Goal: Transaction & Acquisition: Purchase product/service

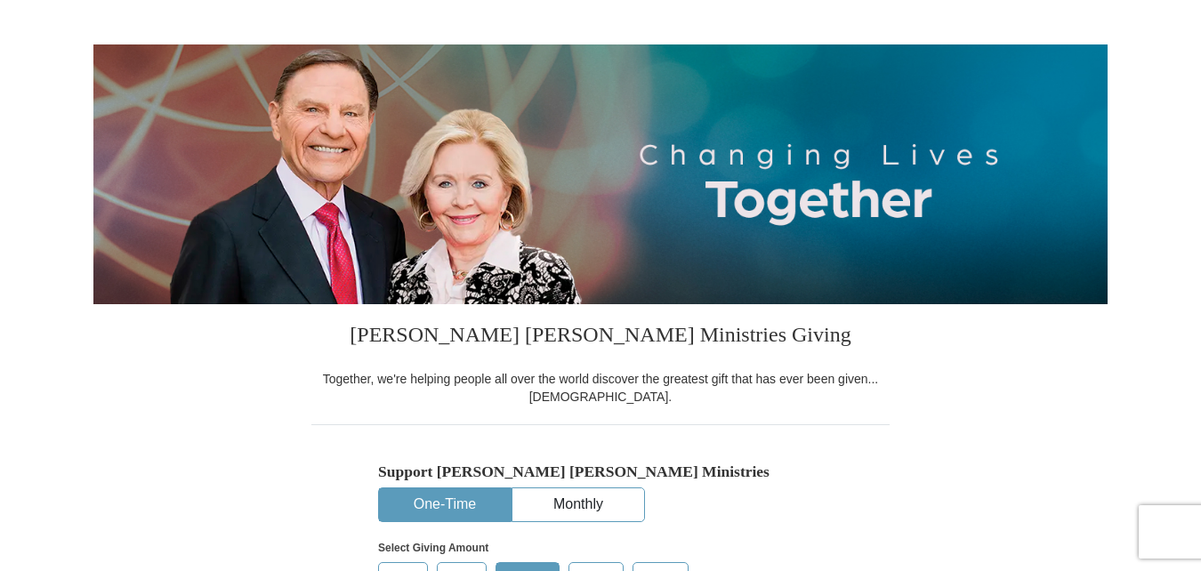
select select "[GEOGRAPHIC_DATA]"
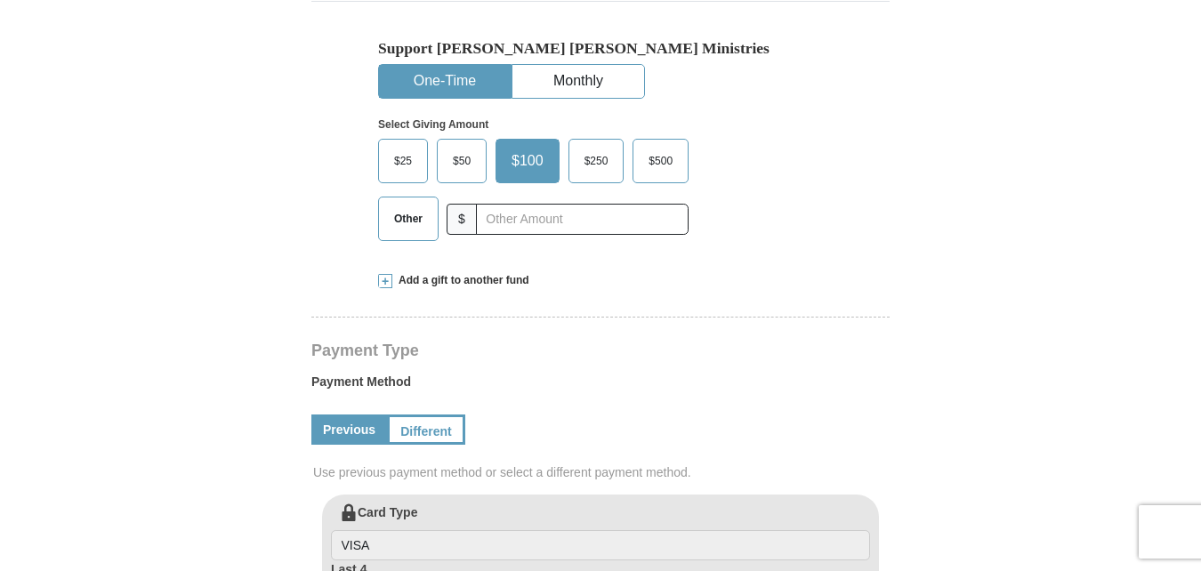
scroll to position [534, 0]
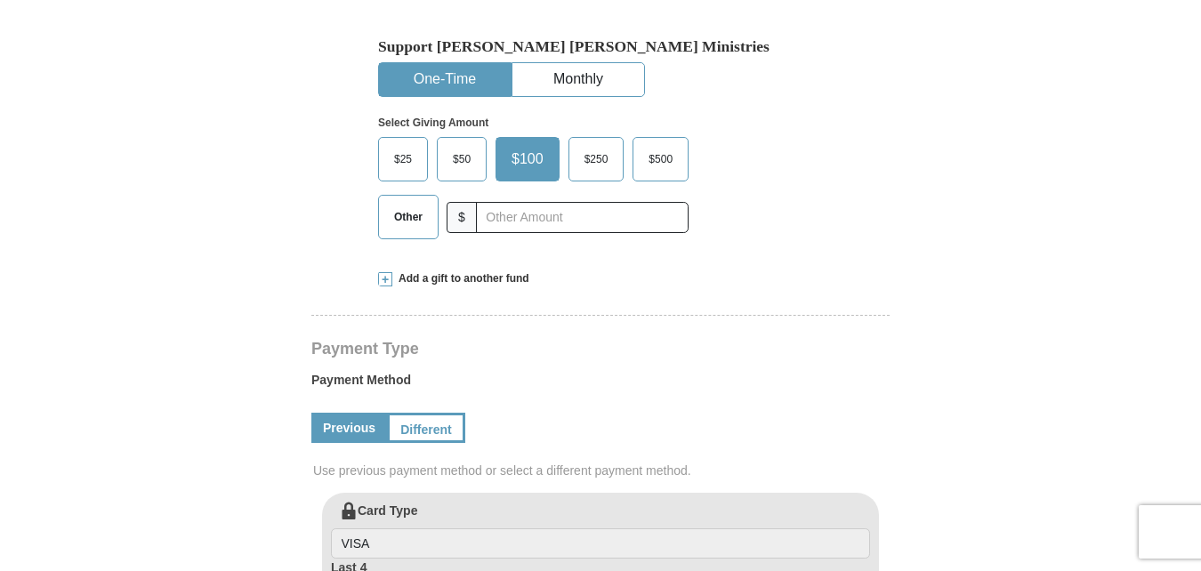
click at [467, 163] on span "$50" at bounding box center [462, 159] width 36 height 27
click at [0, 0] on input "$50" at bounding box center [0, 0] width 0 height 0
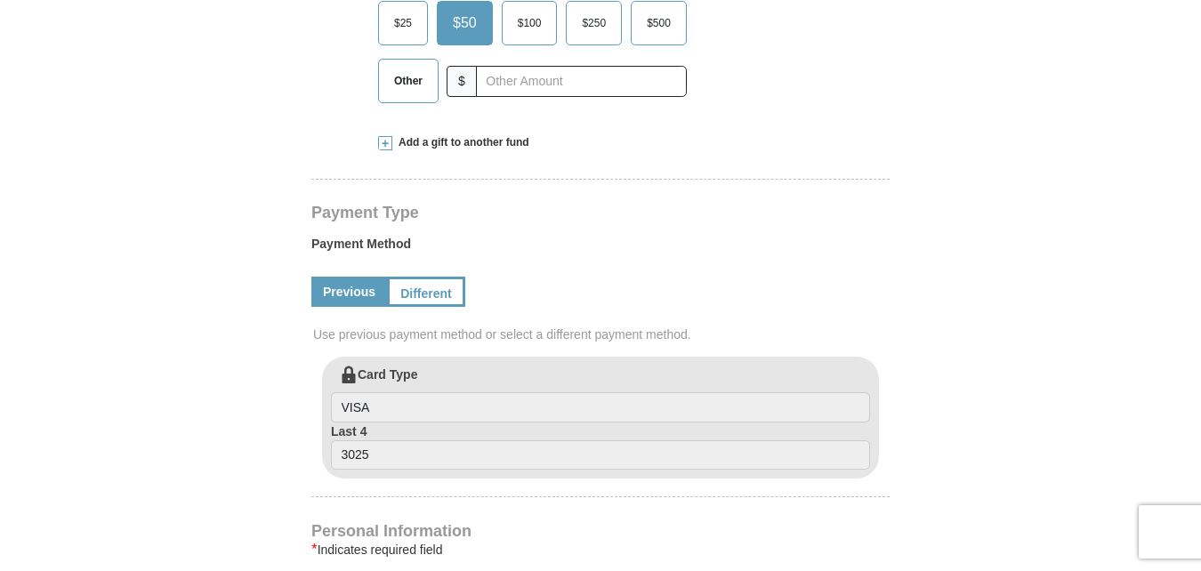
scroll to position [712, 0]
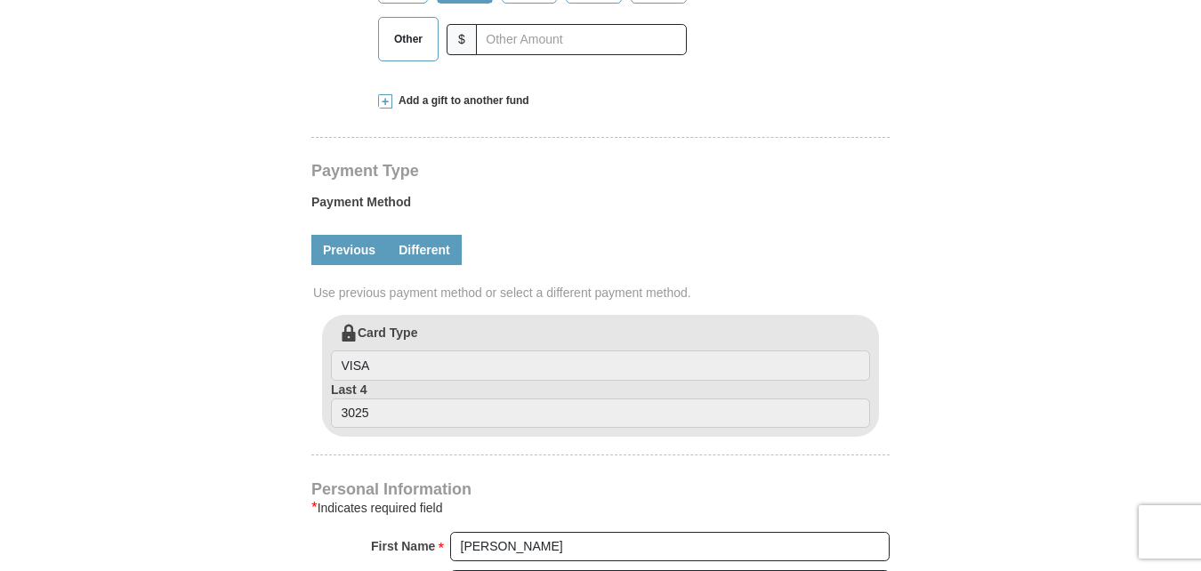
click at [435, 247] on link "Different" at bounding box center [424, 250] width 75 height 30
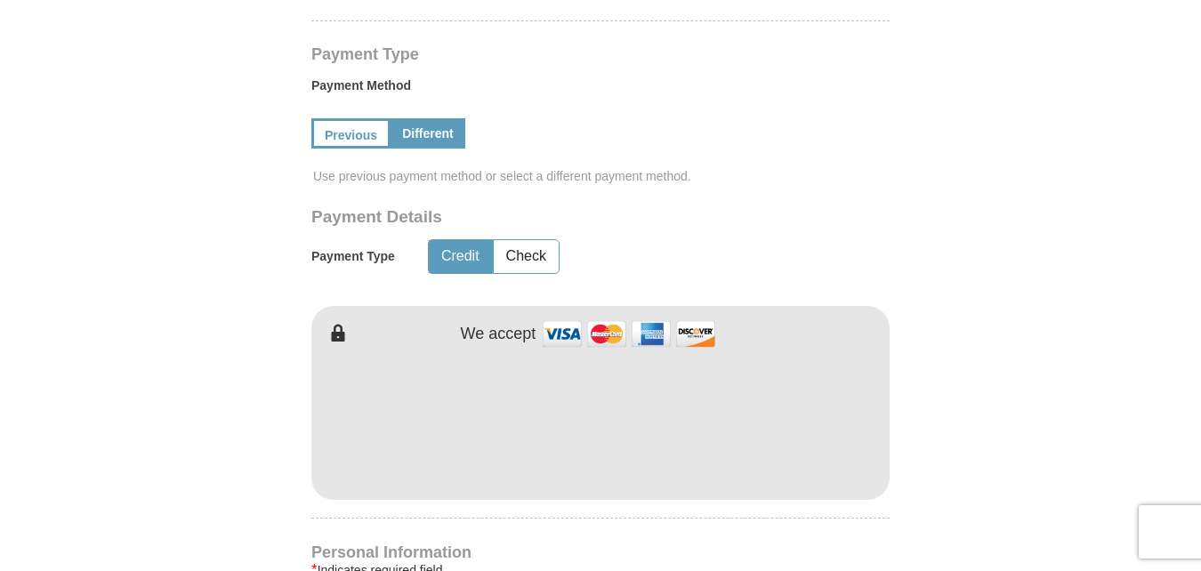
scroll to position [801, 0]
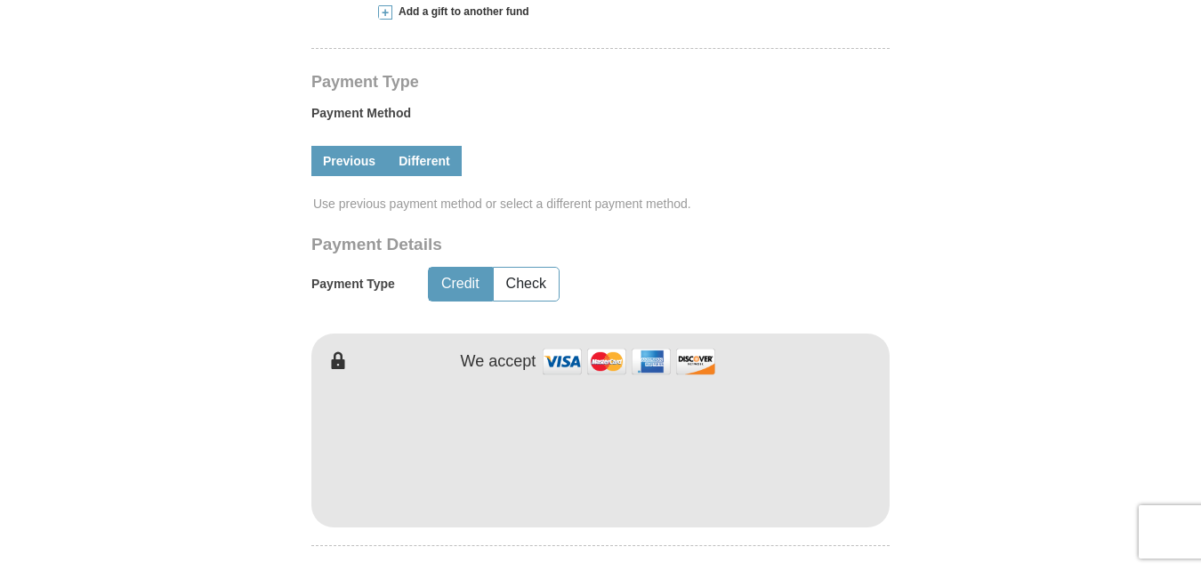
click at [334, 157] on link "Previous" at bounding box center [349, 161] width 76 height 30
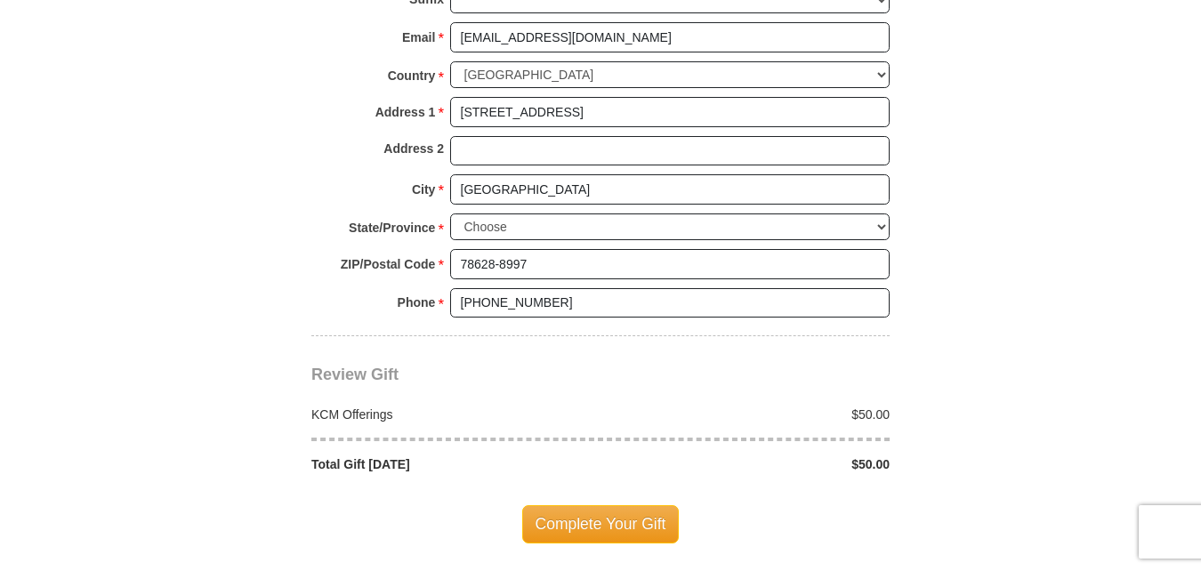
scroll to position [1423, 0]
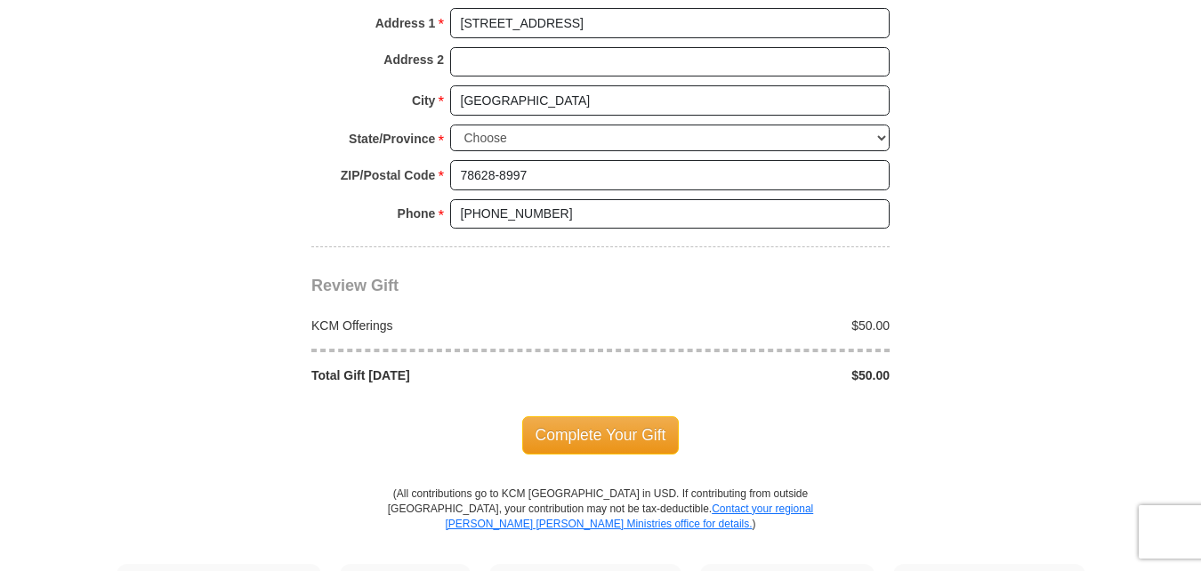
click at [358, 320] on div "KCM Offerings" at bounding box center [451, 326] width 299 height 18
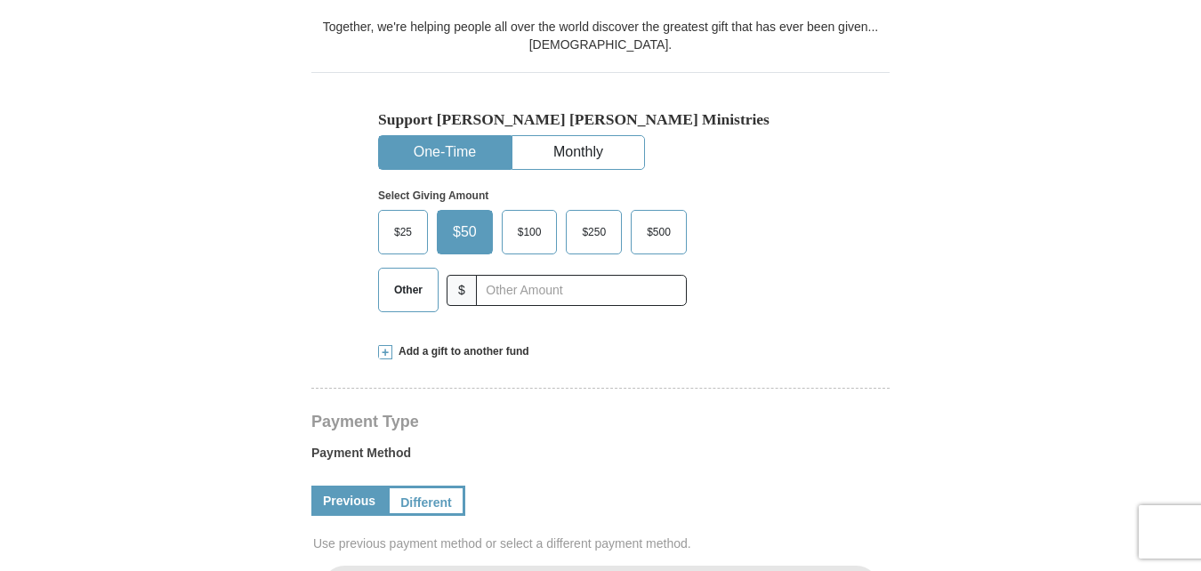
scroll to position [445, 0]
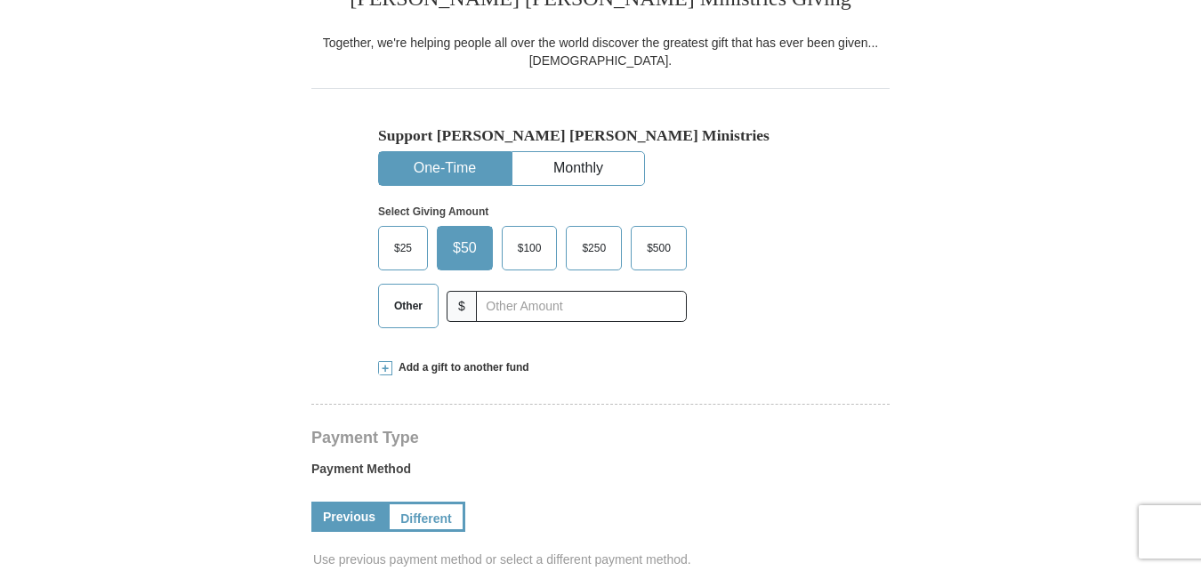
click at [443, 368] on span "Add a gift to another fund" at bounding box center [460, 367] width 137 height 15
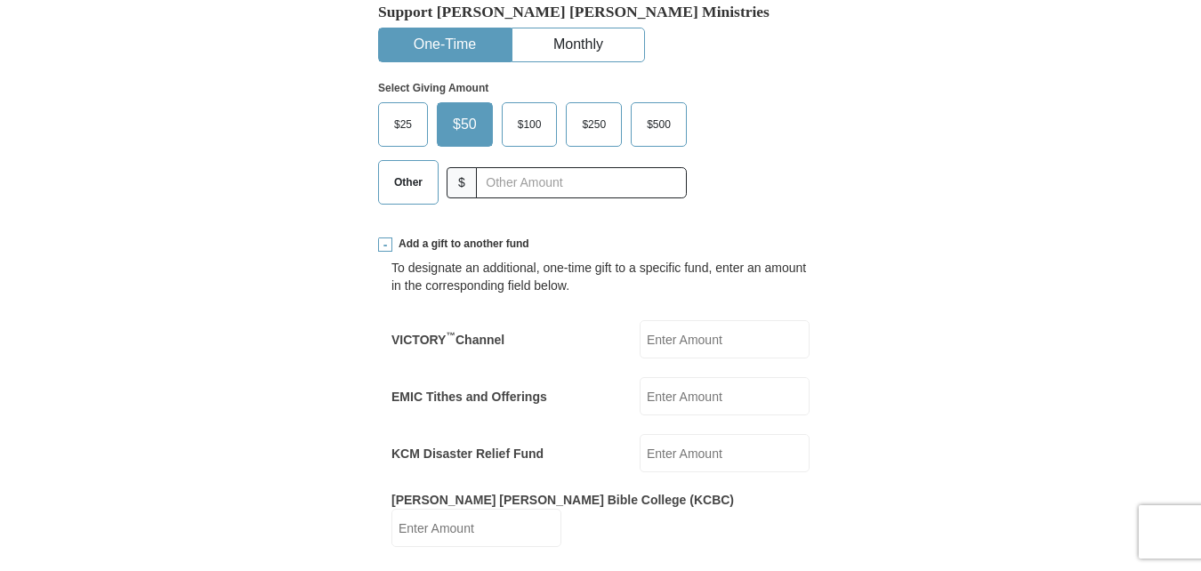
scroll to position [623, 0]
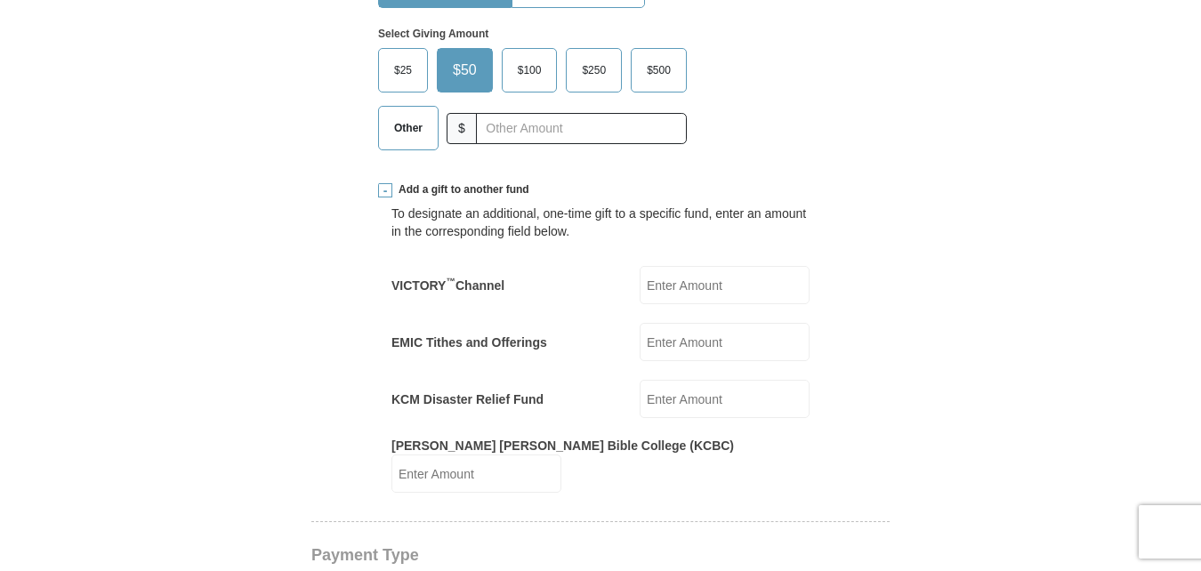
drag, startPoint x: 670, startPoint y: 283, endPoint x: 712, endPoint y: 268, distance: 45.3
click at [672, 282] on input "VICTORY ™ Channel" at bounding box center [725, 285] width 170 height 38
type input "50.00"
click at [1002, 157] on form "Kenneth Copeland Ministries Giving Together, we're helping people all over the …" at bounding box center [600, 569] width 1014 height 2240
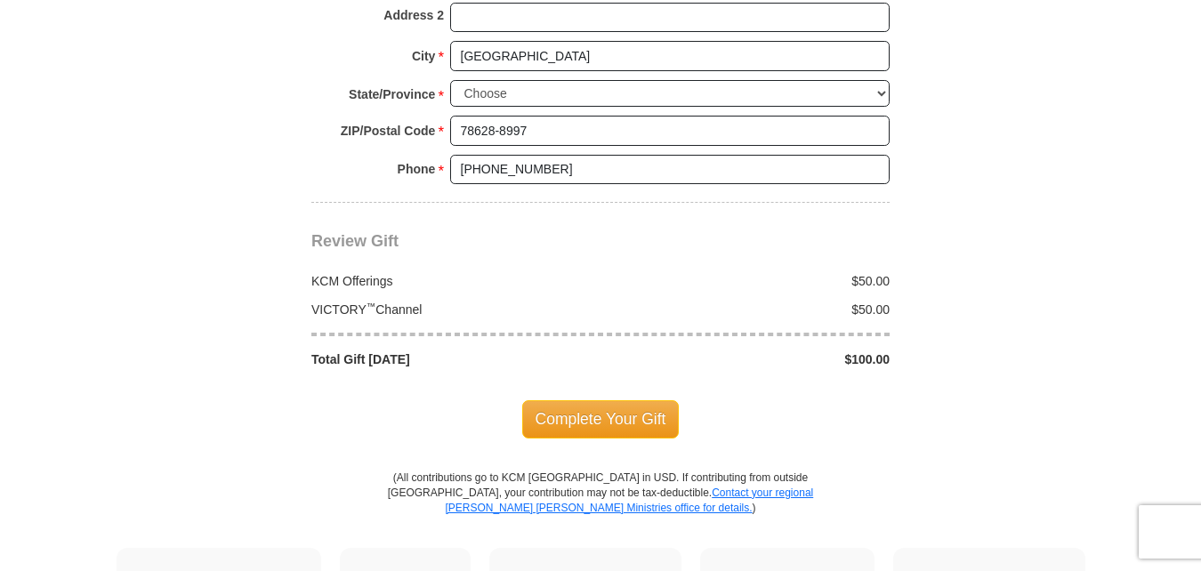
scroll to position [1779, 0]
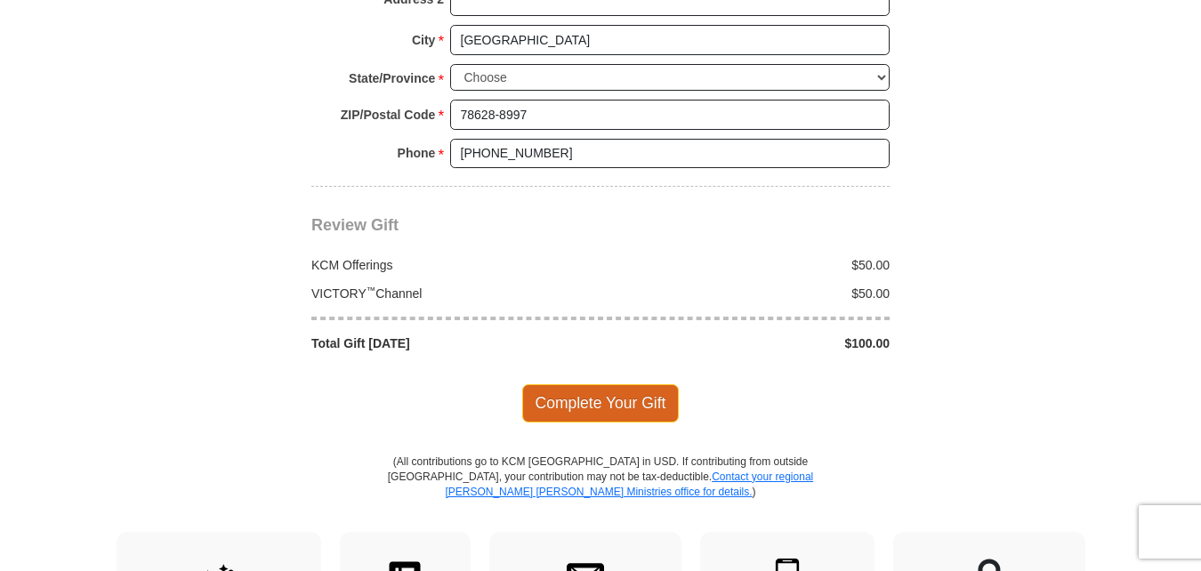
click at [594, 395] on span "Complete Your Gift" at bounding box center [600, 402] width 157 height 37
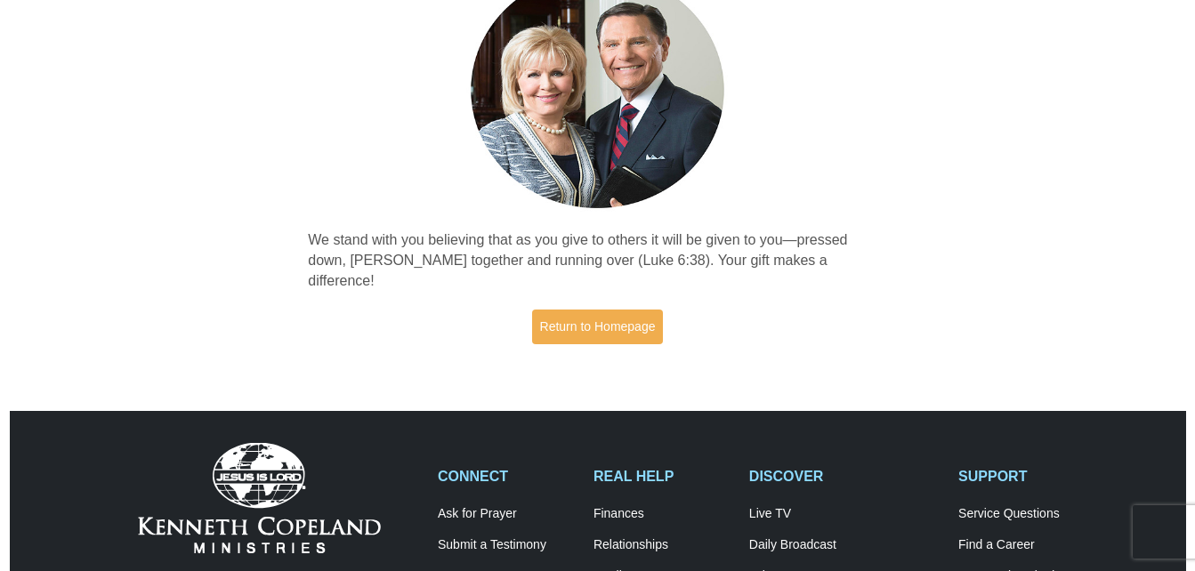
scroll to position [178, 0]
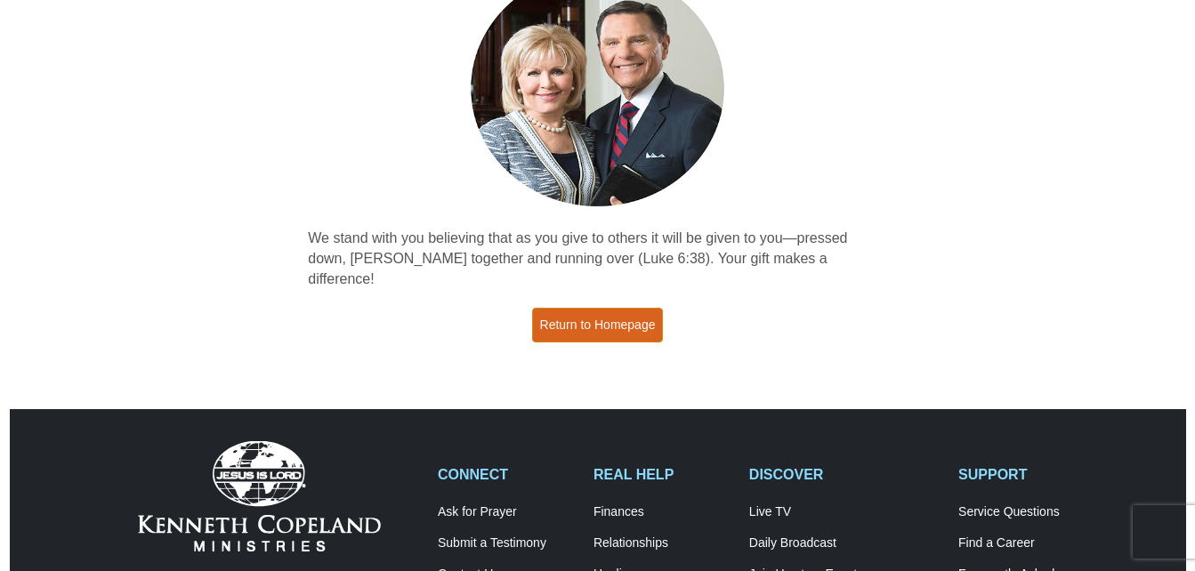
click at [598, 308] on link "Return to Homepage" at bounding box center [598, 325] width 132 height 35
